Goal: Information Seeking & Learning: Check status

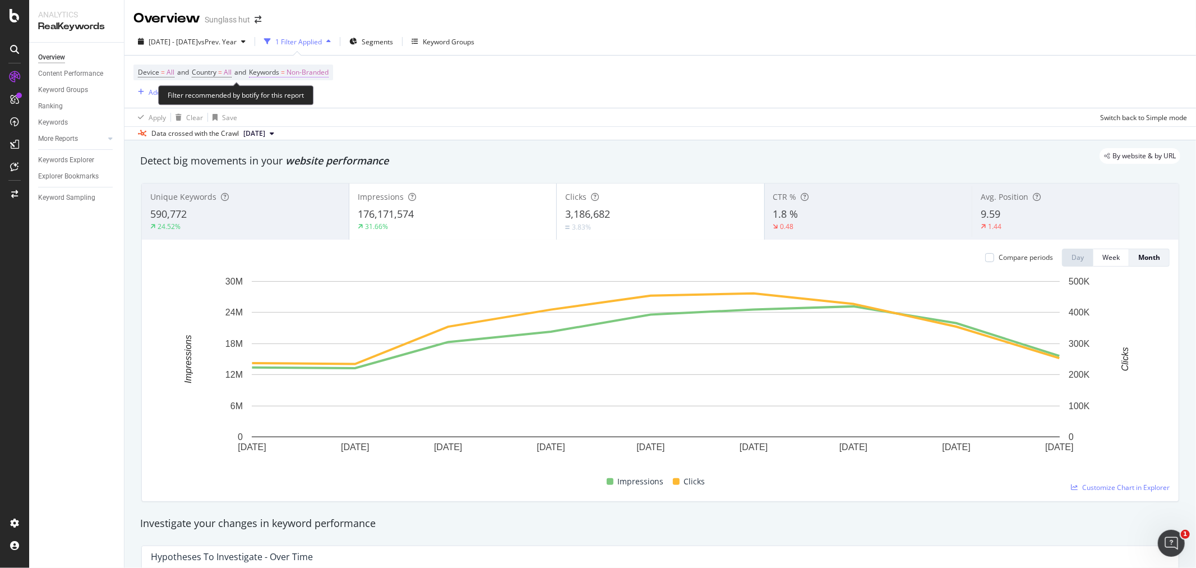
click at [323, 71] on span "Non-Branded" at bounding box center [308, 72] width 42 height 16
click at [311, 95] on span "Non-Branded" at bounding box center [289, 99] width 47 height 10
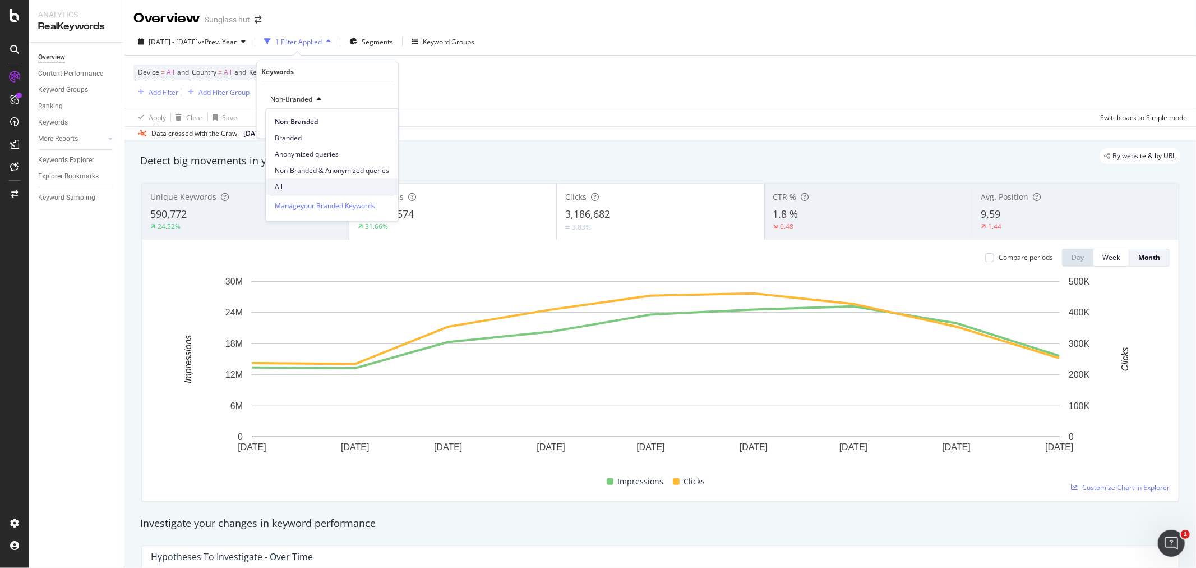
click at [302, 184] on span "All" at bounding box center [332, 187] width 114 height 10
click at [387, 121] on div "Apply" at bounding box center [380, 123] width 17 height 10
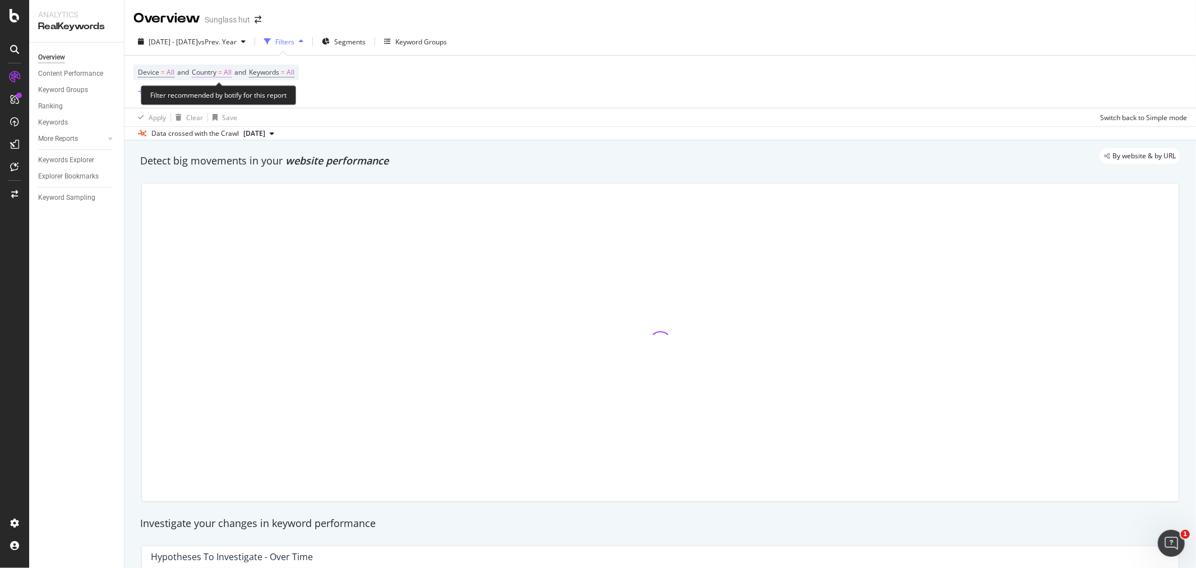
click at [230, 74] on span "All" at bounding box center [228, 72] width 8 height 16
click at [220, 99] on icon at bounding box center [217, 99] width 8 height 7
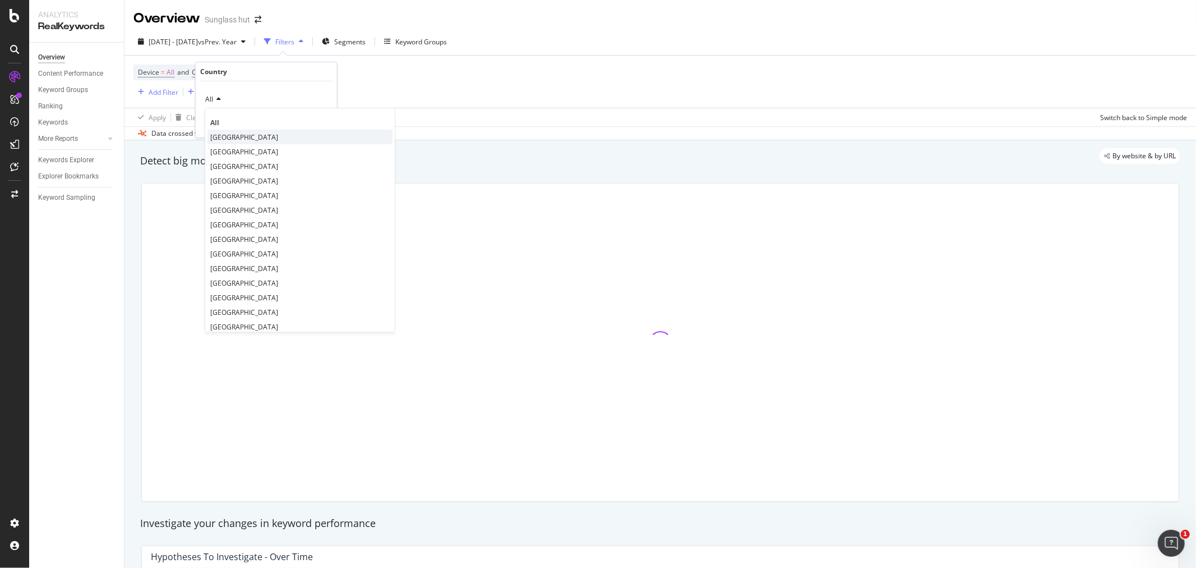
click at [276, 139] on span "[GEOGRAPHIC_DATA]" at bounding box center [244, 137] width 68 height 10
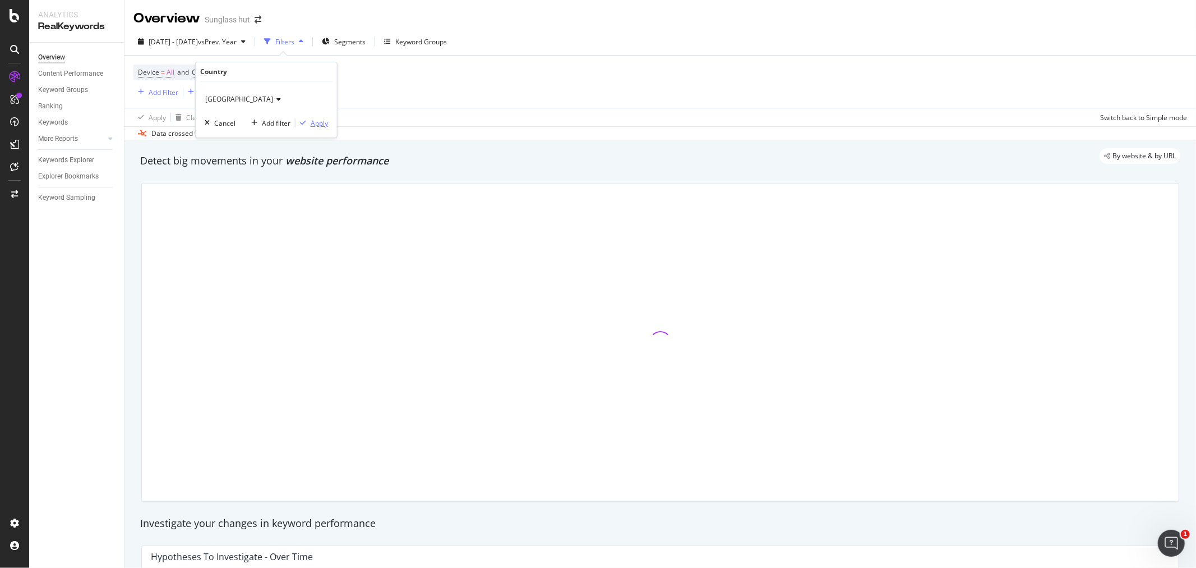
click at [316, 126] on div "Apply" at bounding box center [319, 123] width 17 height 10
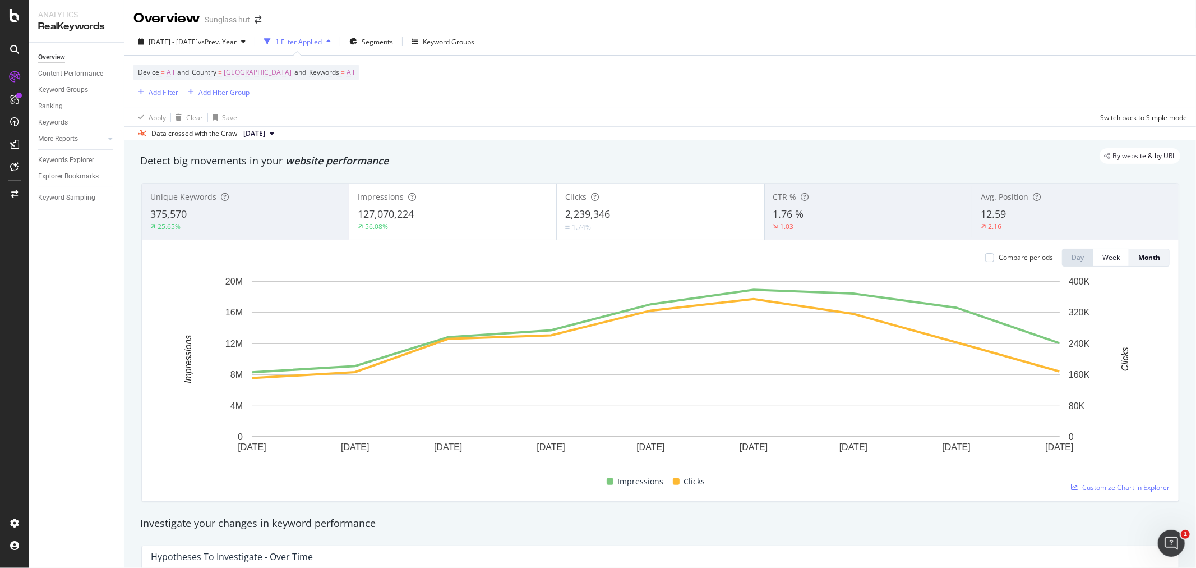
click at [439, 214] on div "127,070,224" at bounding box center [453, 214] width 190 height 15
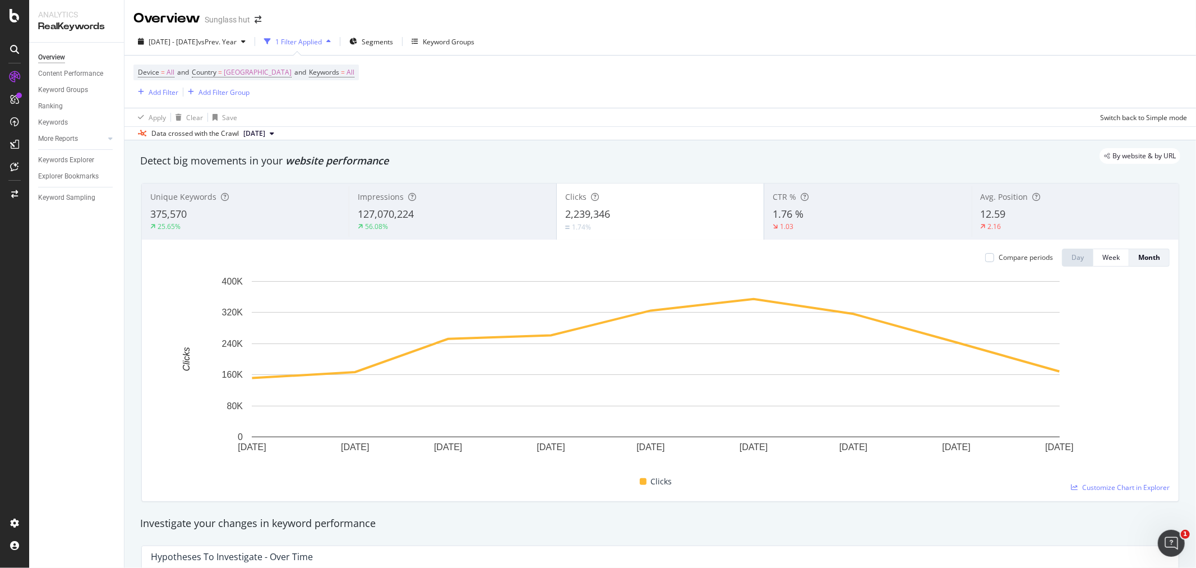
click at [662, 212] on div "2,239,346" at bounding box center [660, 214] width 190 height 15
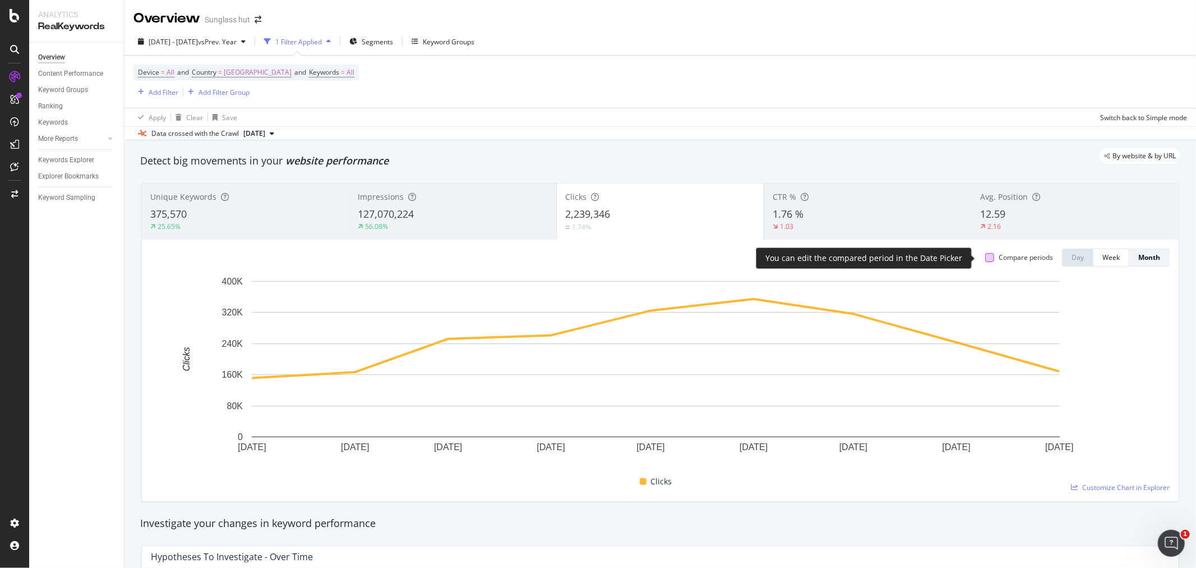
click at [985, 256] on div at bounding box center [989, 257] width 9 height 9
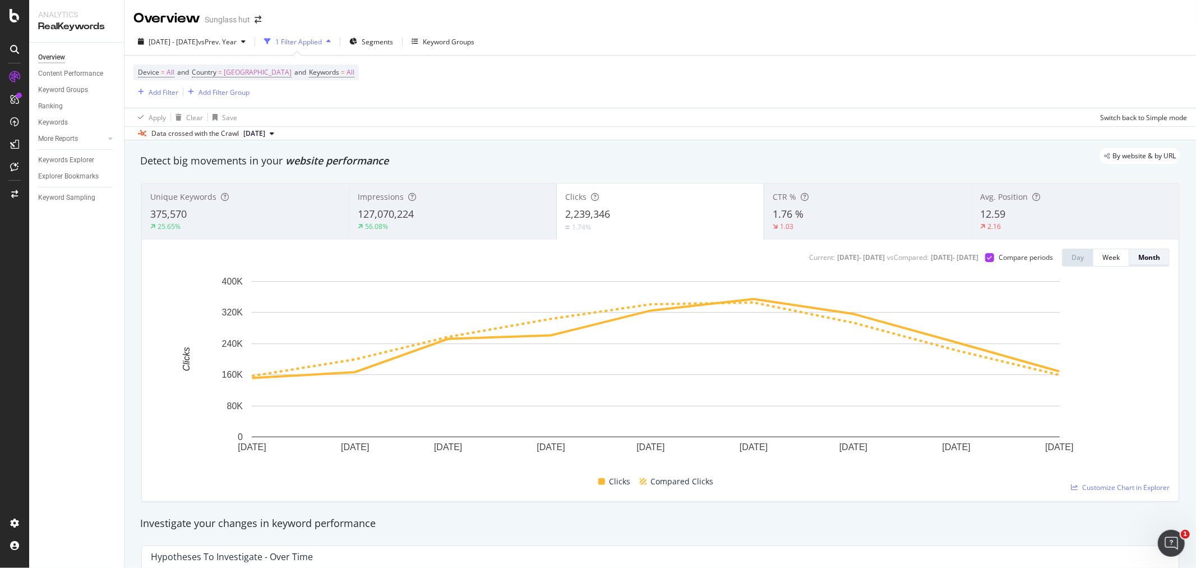
click at [1145, 259] on div "Month" at bounding box center [1150, 257] width 22 height 10
